Goal: Contribute content

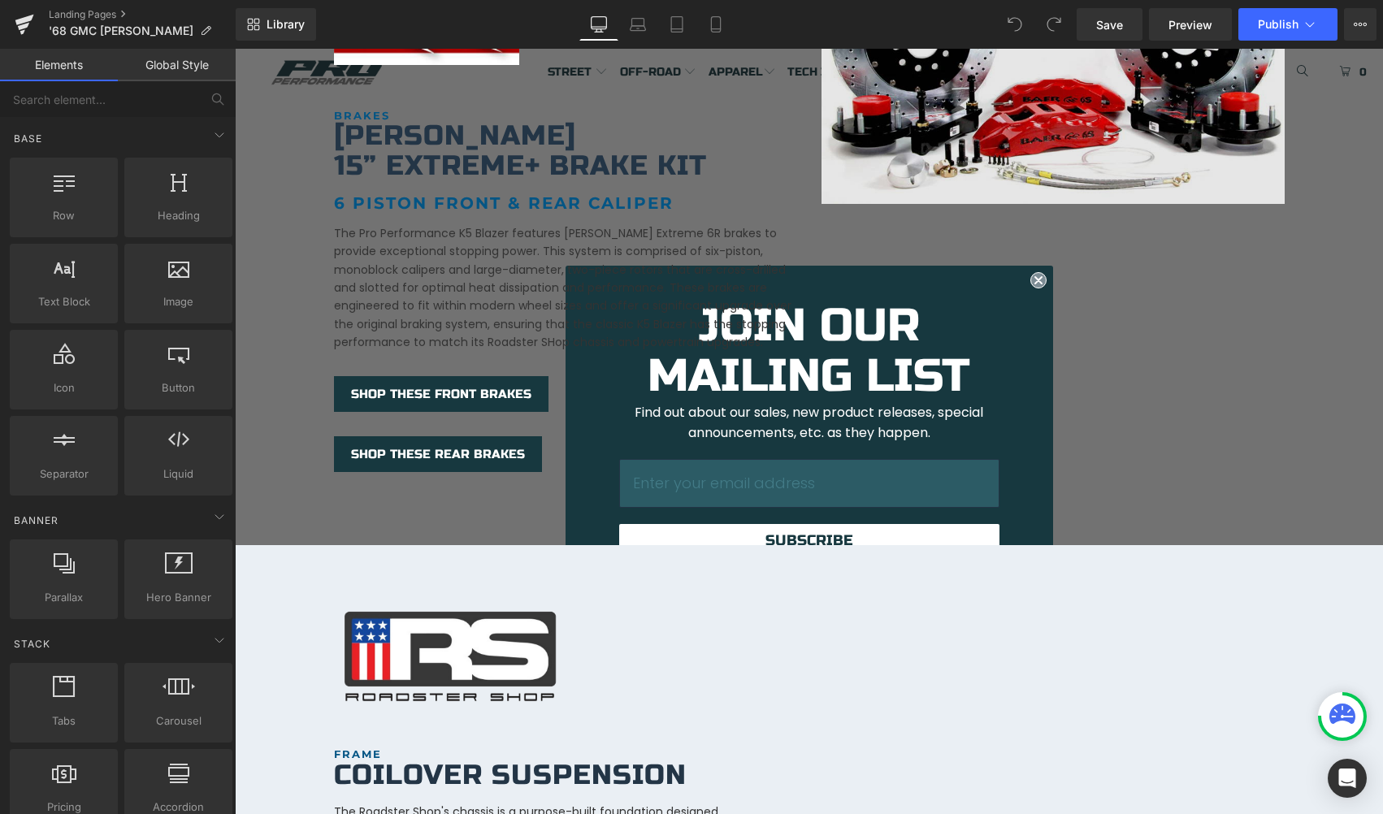
scroll to position [2006, 0]
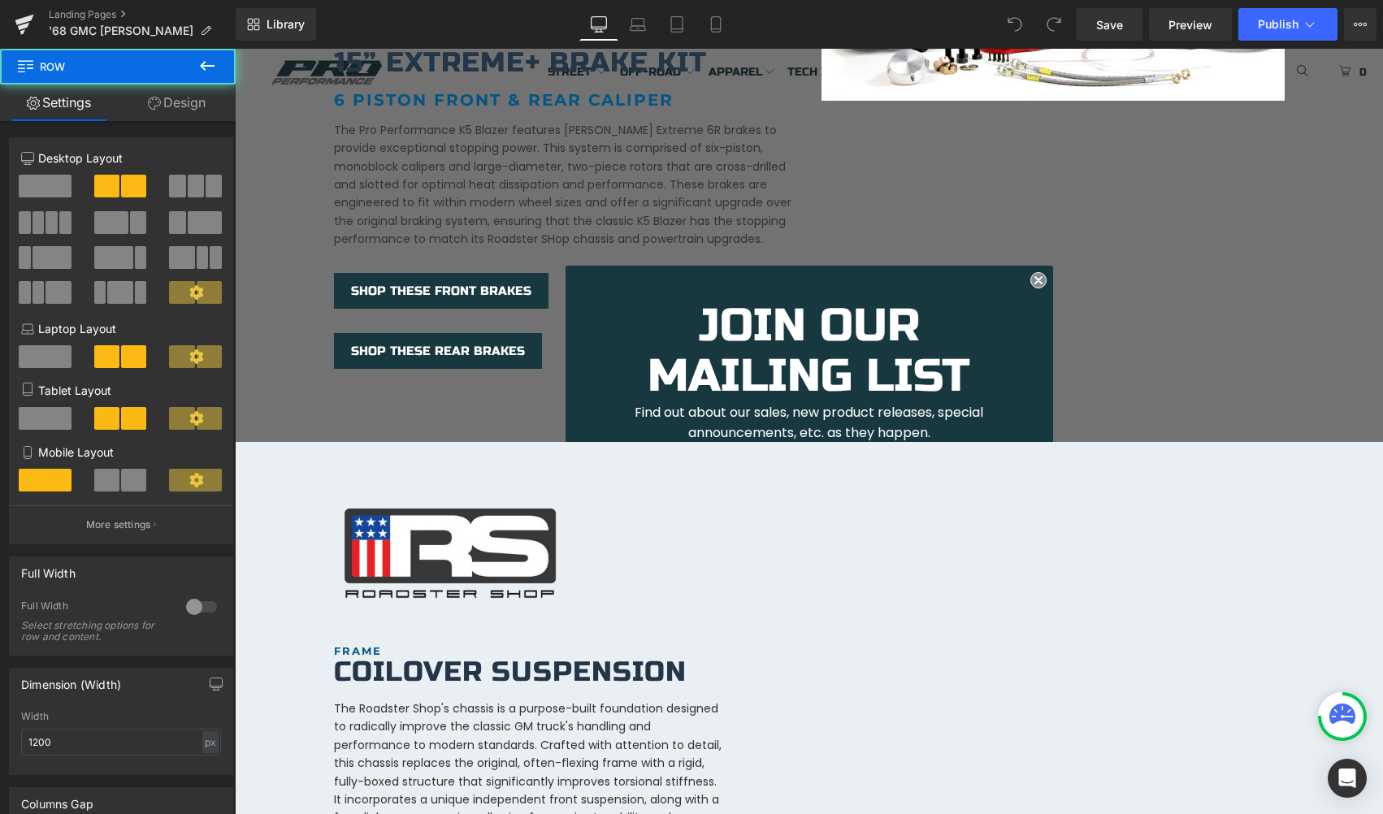
click at [1035, 285] on div "Image BRAKES Heading [PERSON_NAME] 15” EXTREME+ Brake kit Heading 6 Piston Fron…" at bounding box center [809, 96] width 975 height 546
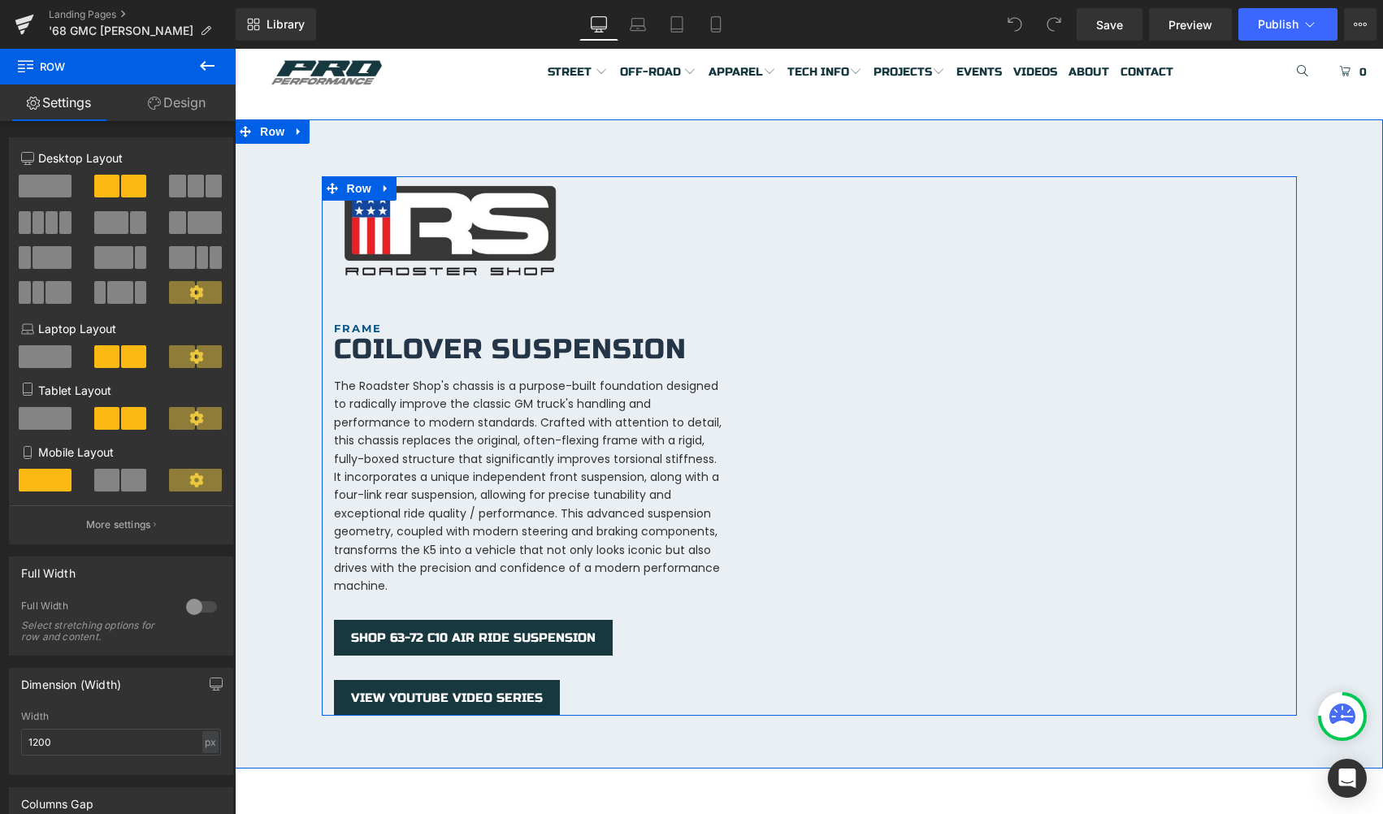
scroll to position [2339, 0]
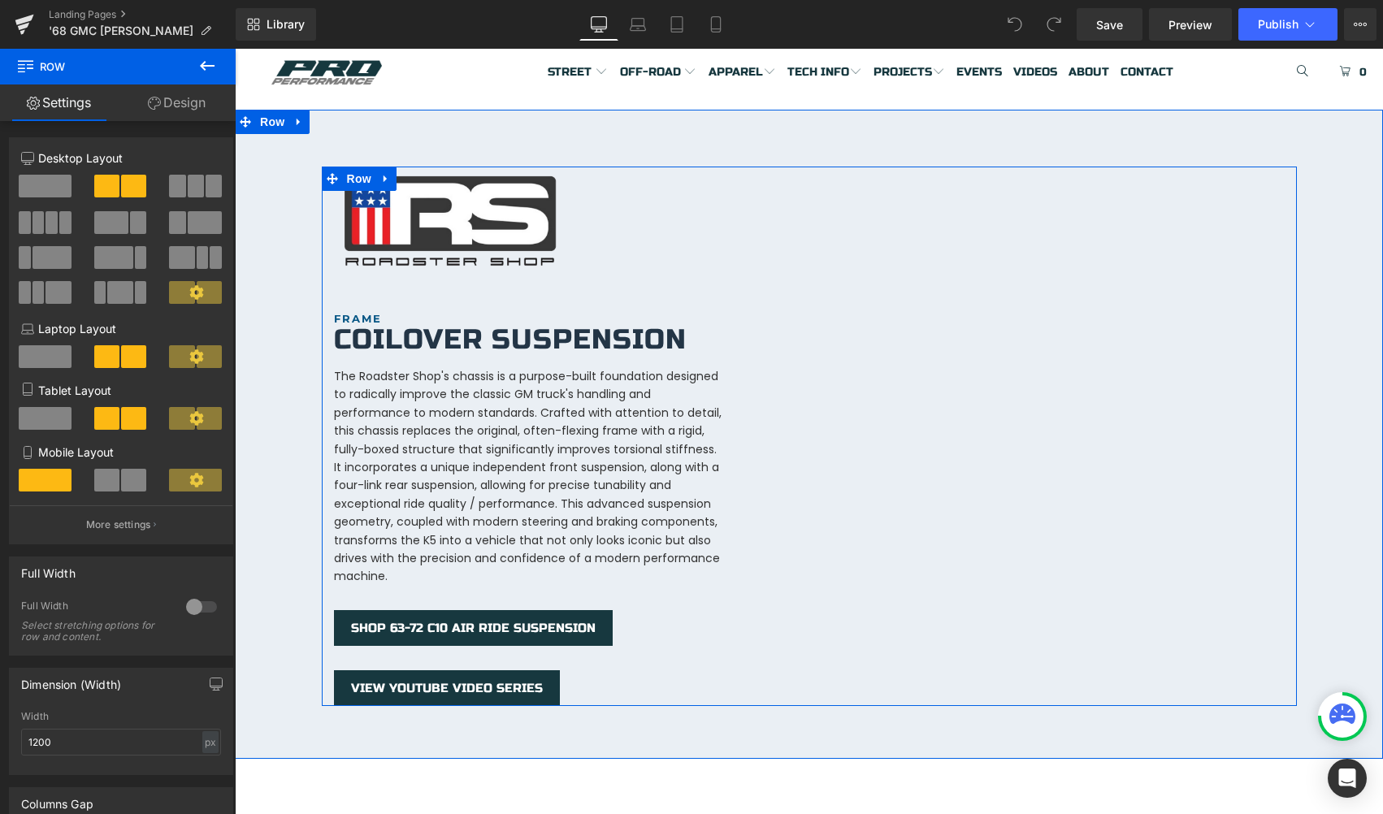
click at [932, 497] on div "Image FRAME Heading Coilover Suspension Heading The Roadster Shop's chassis is …" at bounding box center [809, 437] width 975 height 540
click at [829, 471] on div "Image FRAME Heading Coilover Suspension Heading The Roadster Shop's chassis is …" at bounding box center [809, 437] width 975 height 540
click at [843, 453] on div "Image FRAME Heading Coilover Suspension Heading The Roadster Shop's chassis is …" at bounding box center [809, 437] width 975 height 540
drag, startPoint x: 876, startPoint y: 437, endPoint x: 831, endPoint y: 442, distance: 45.0
click at [874, 437] on div "Image FRAME Heading Coilover Suspension Heading The Roadster Shop's chassis is …" at bounding box center [809, 437] width 975 height 540
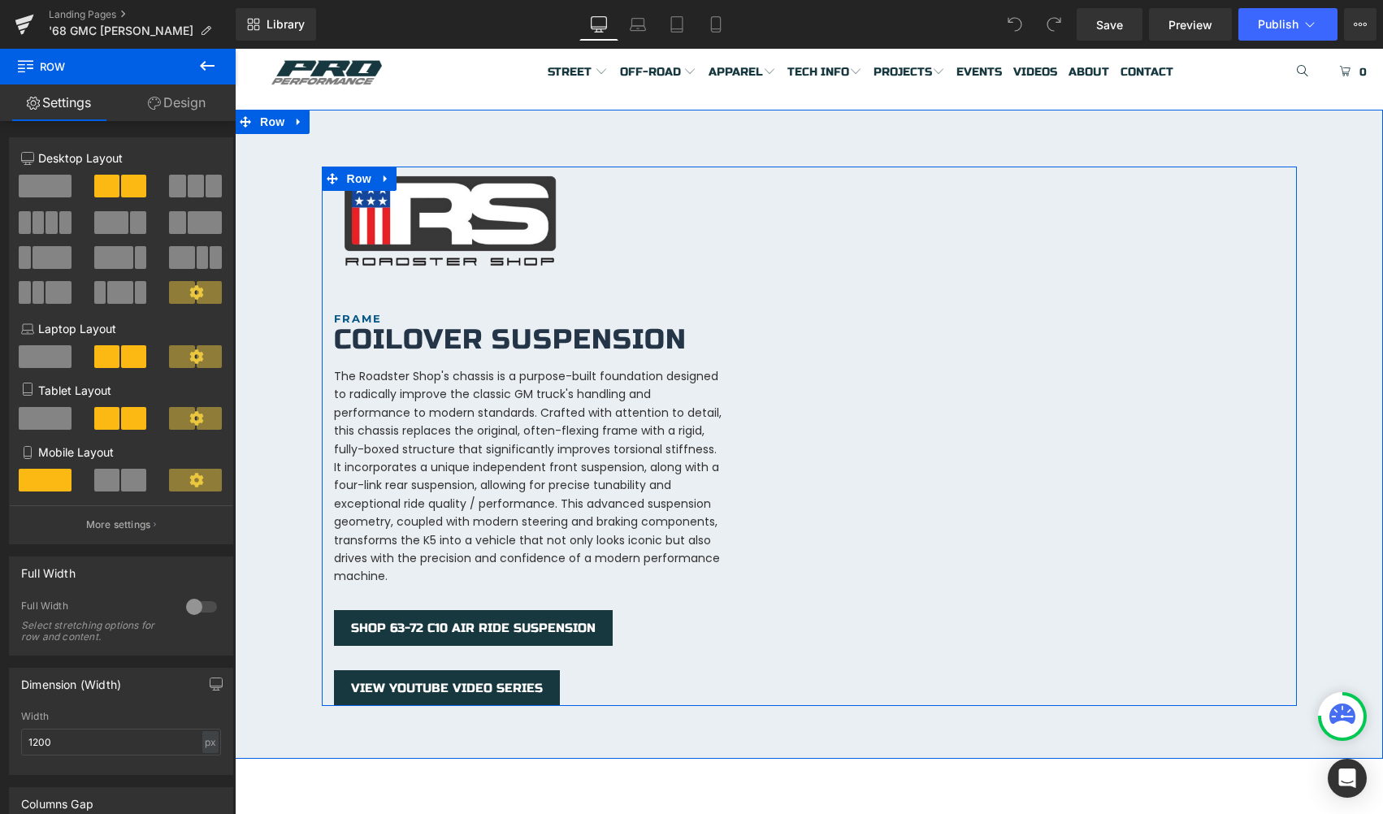
click at [848, 440] on div "Image FRAME Heading Coilover Suspension Heading The Roadster Shop's chassis is …" at bounding box center [809, 437] width 975 height 540
click at [1286, 403] on div "Youtube" at bounding box center [1053, 297] width 488 height 261
click at [1093, 172] on icon at bounding box center [1090, 178] width 11 height 12
click at [1082, 172] on icon at bounding box center [1079, 178] width 11 height 12
click at [1088, 436] on icon at bounding box center [1089, 439] width 3 height 7
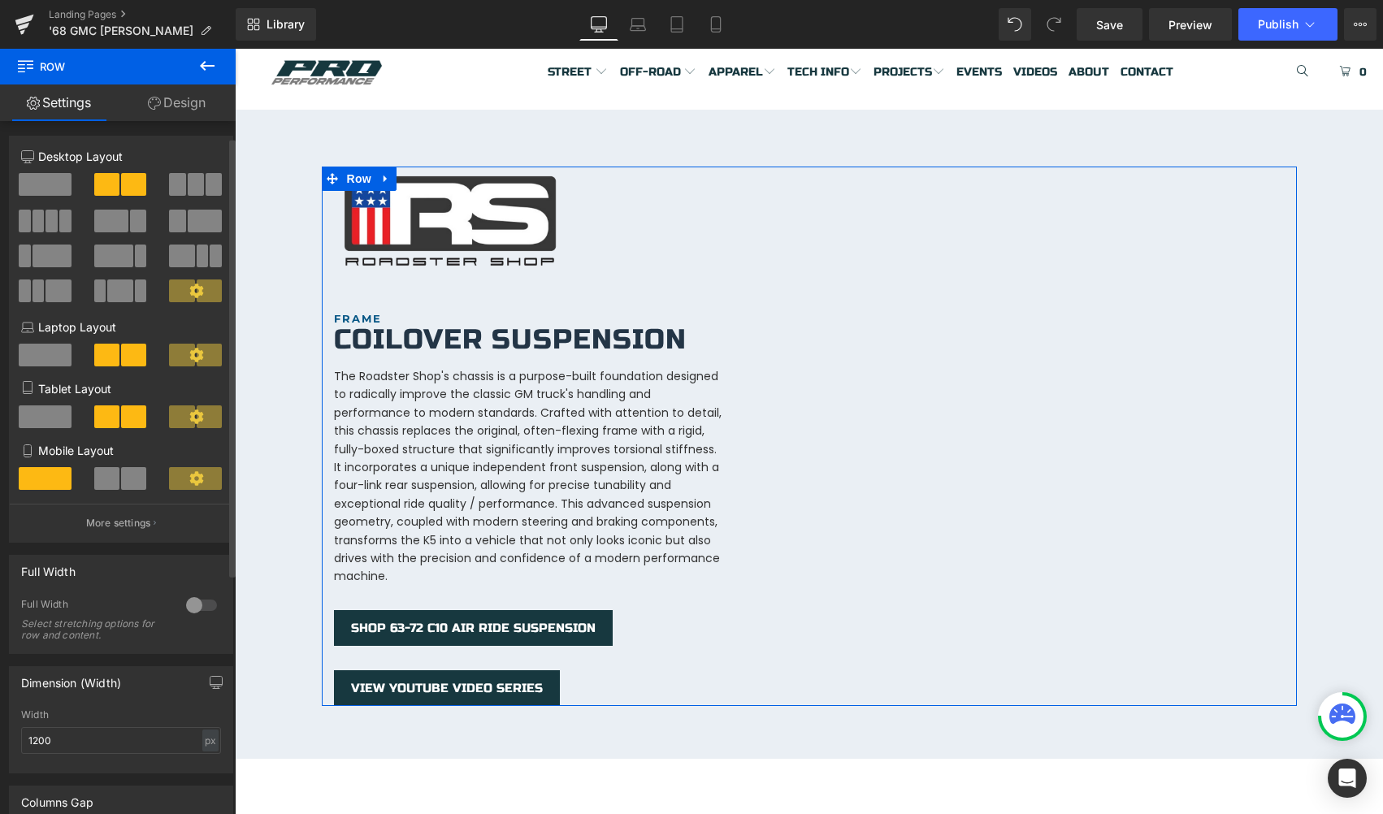
scroll to position [0, 0]
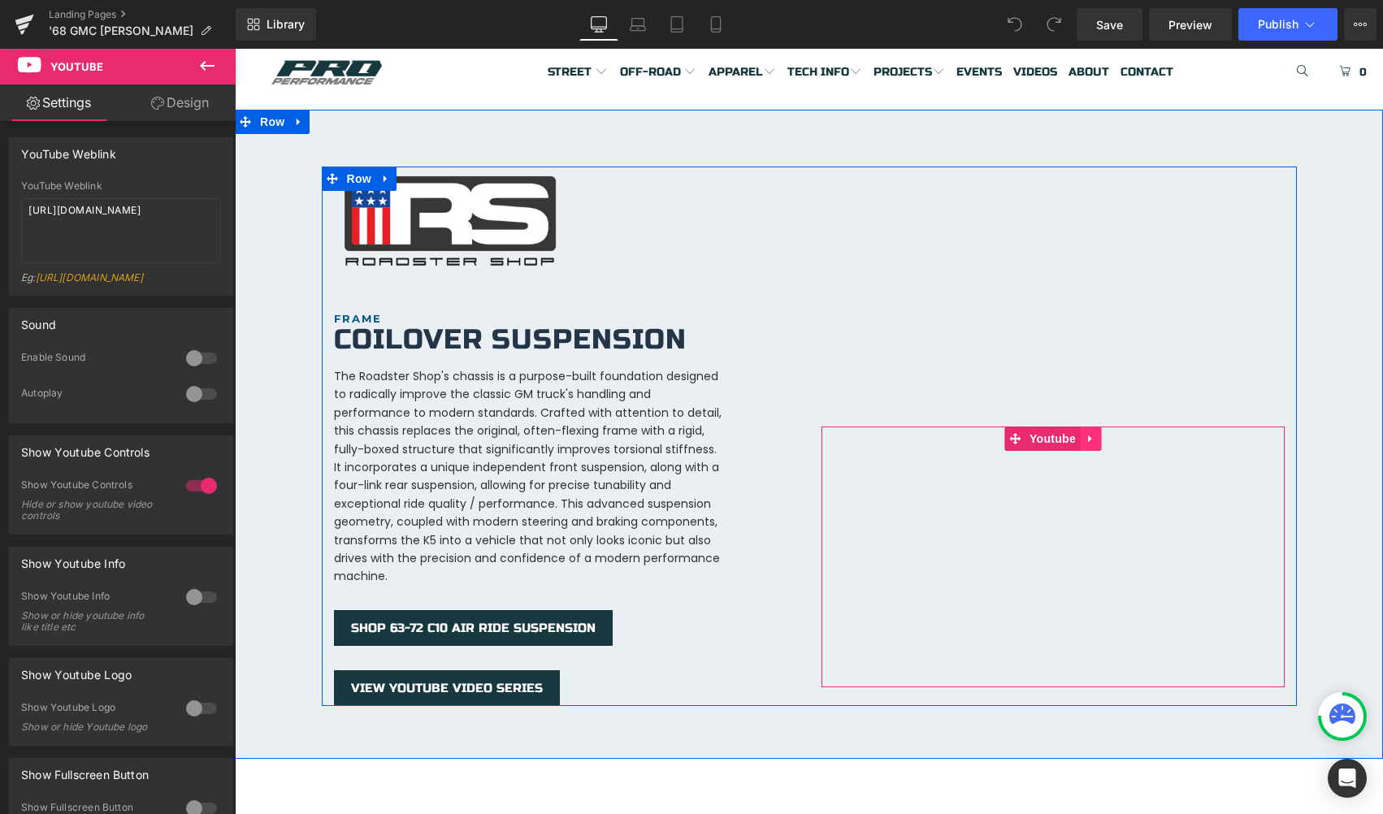
click at [1088, 433] on icon at bounding box center [1090, 439] width 11 height 12
click at [1126, 433] on icon at bounding box center [1122, 439] width 11 height 12
click at [1091, 433] on icon at bounding box center [1090, 439] width 11 height 12
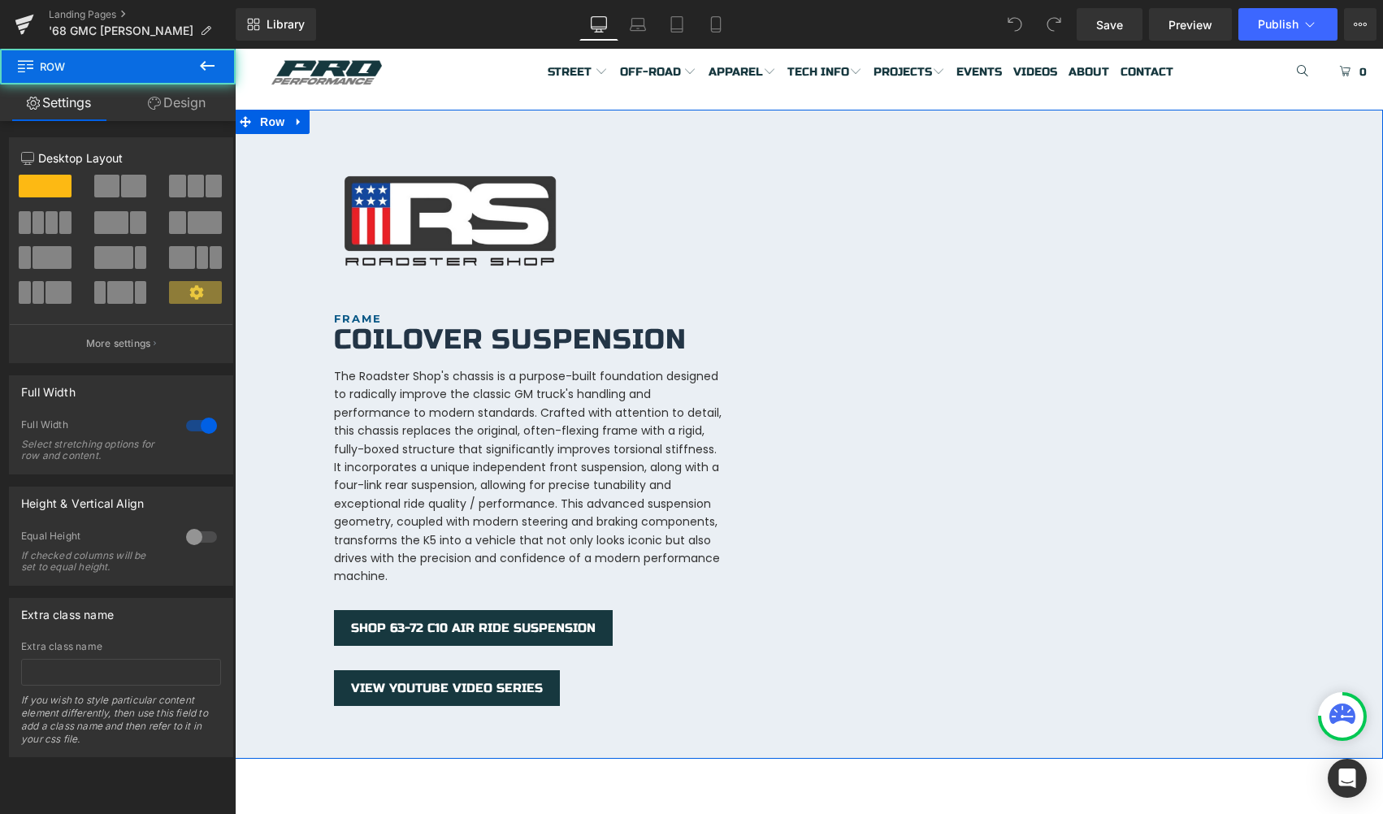
click at [1338, 490] on div "Image FRAME Heading Coilover Suspension Heading The Roadster Shop's chassis is …" at bounding box center [809, 408] width 1148 height 596
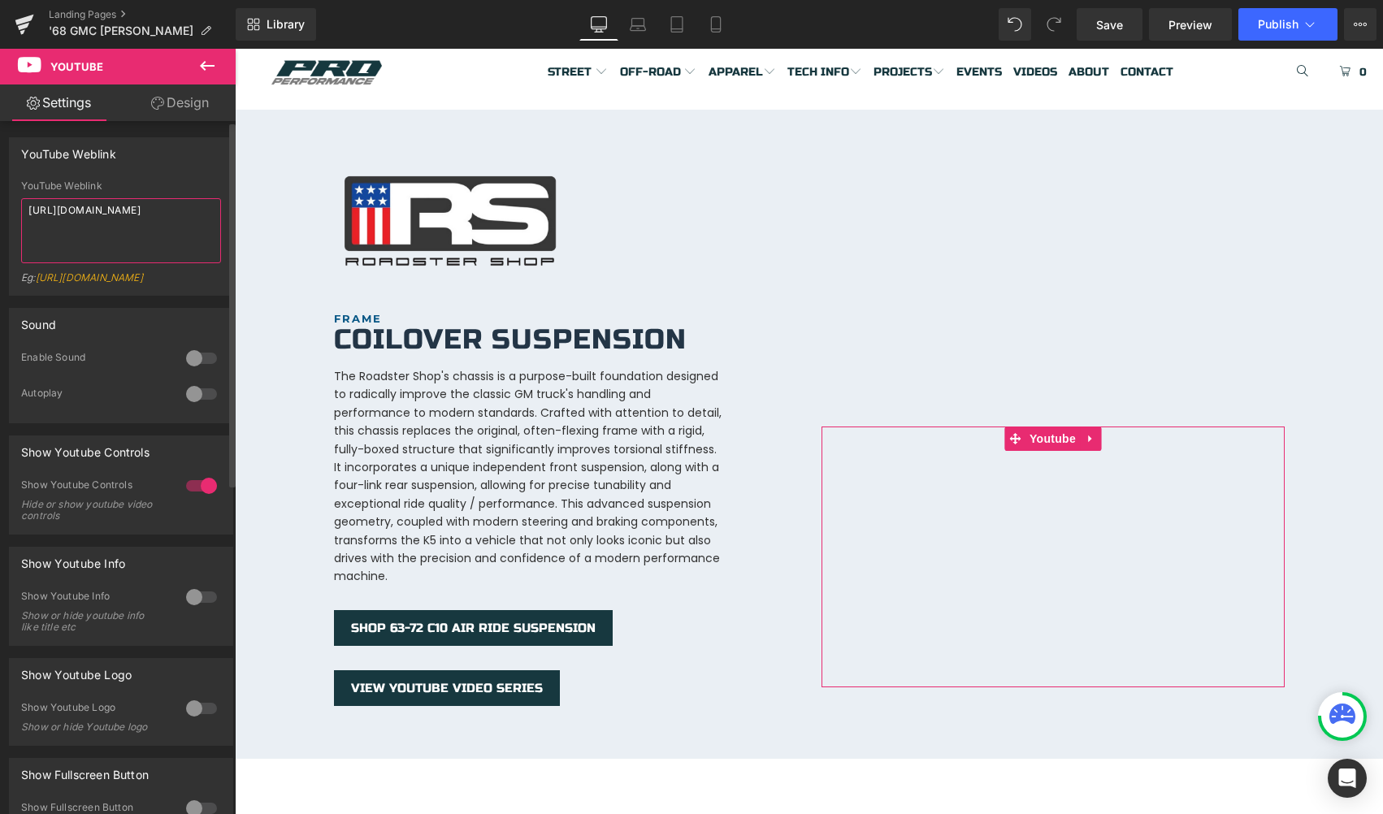
click at [71, 233] on textarea "[URL][DOMAIN_NAME]" at bounding box center [121, 230] width 200 height 65
paste textarea "[DOMAIN_NAME][URL]"
type textarea "[URL][DOMAIN_NAME]"
click at [1095, 26] on link "Save" at bounding box center [1110, 24] width 66 height 33
click at [1262, 15] on button "Publish" at bounding box center [1287, 24] width 99 height 33
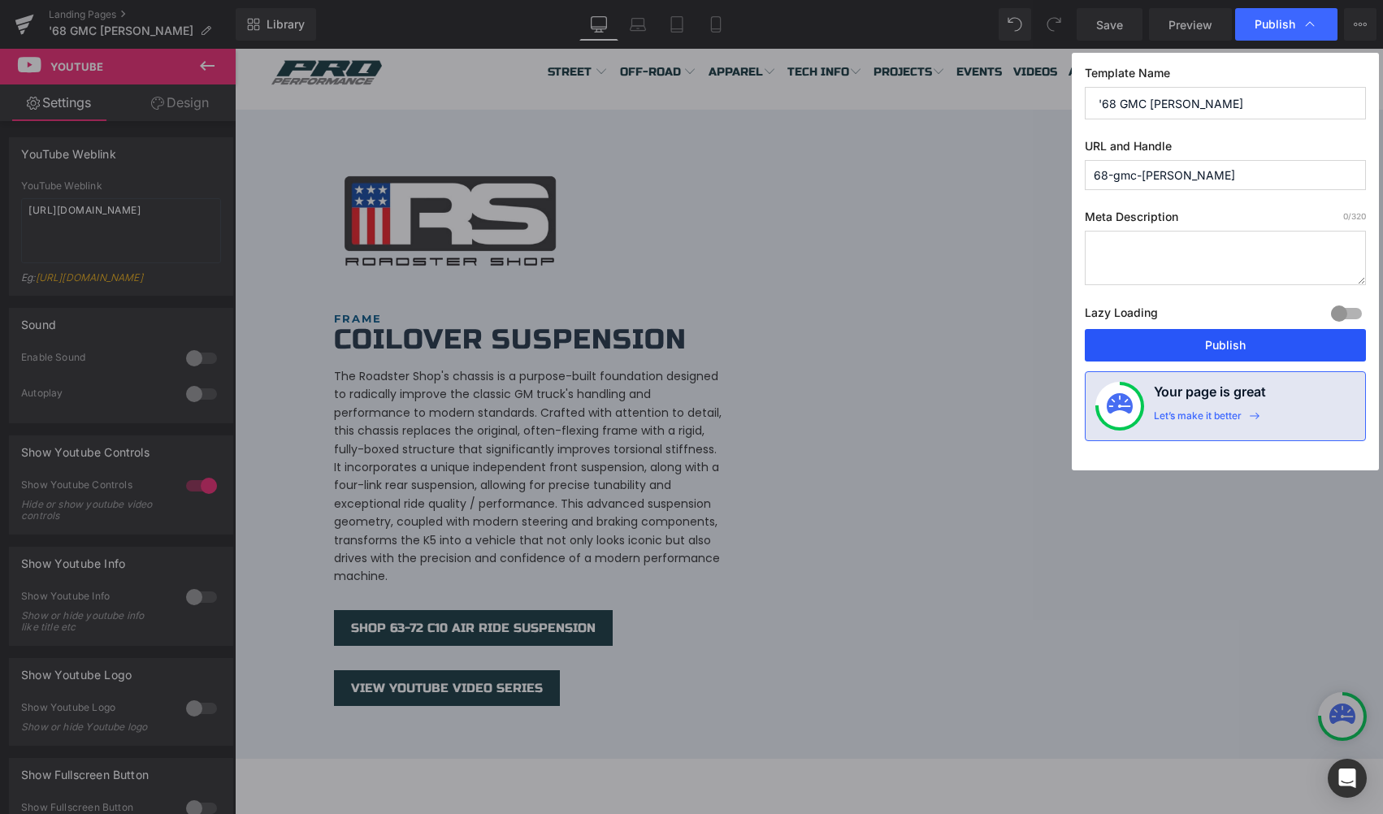
click at [1183, 332] on button "Publish" at bounding box center [1225, 345] width 281 height 33
